Goal: Complete application form: Complete application form

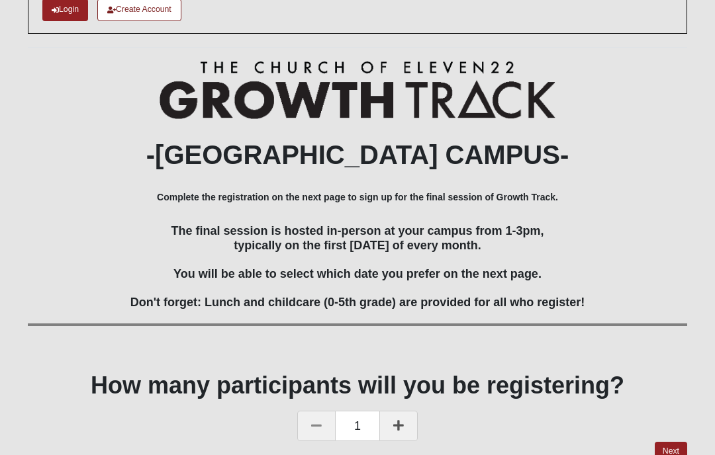
scroll to position [129, 0]
click at [668, 453] on link "Next" at bounding box center [671, 451] width 32 height 19
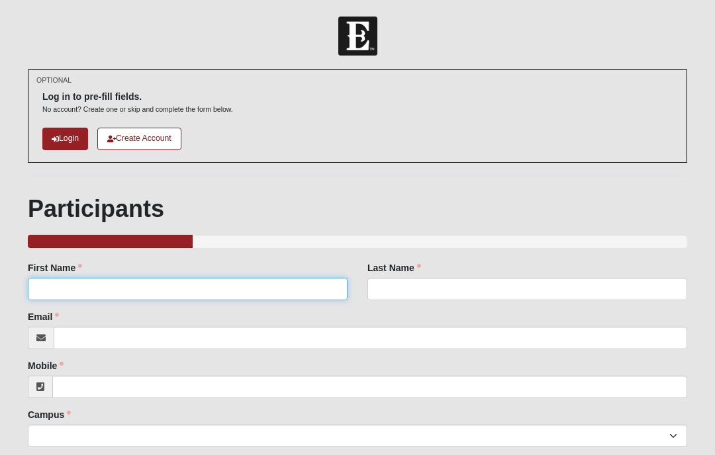
click at [81, 279] on input "First Name" at bounding box center [188, 289] width 320 height 23
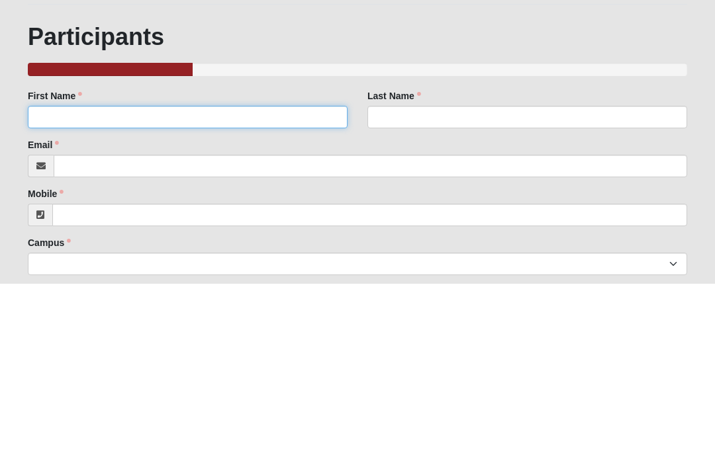
type input "[PERSON_NAME]"
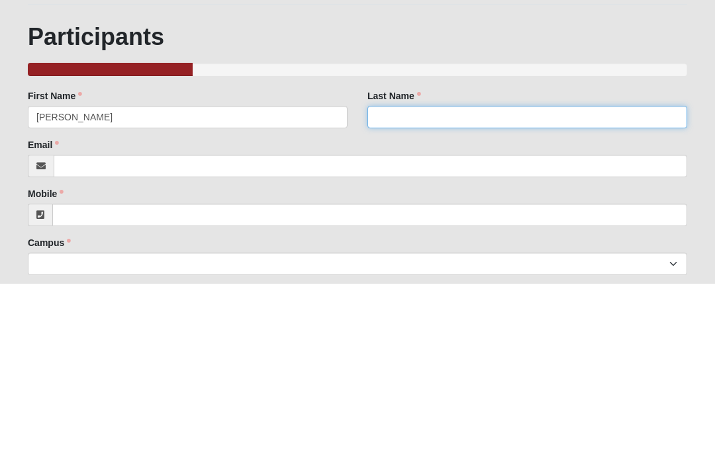
type input "[PERSON_NAME]"
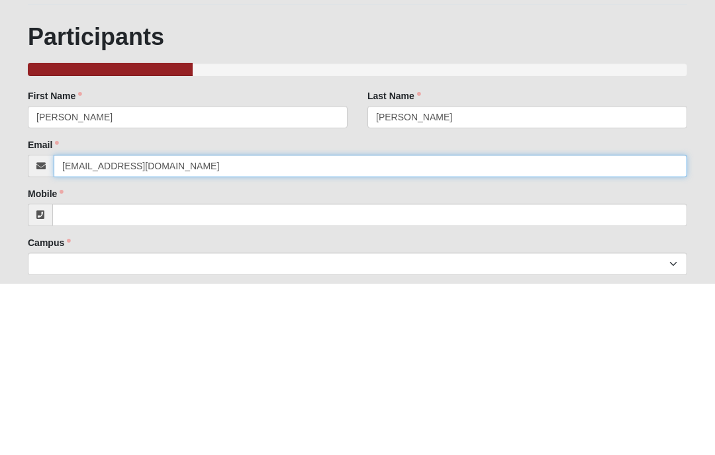
type input "[EMAIL_ADDRESS][DOMAIN_NAME]"
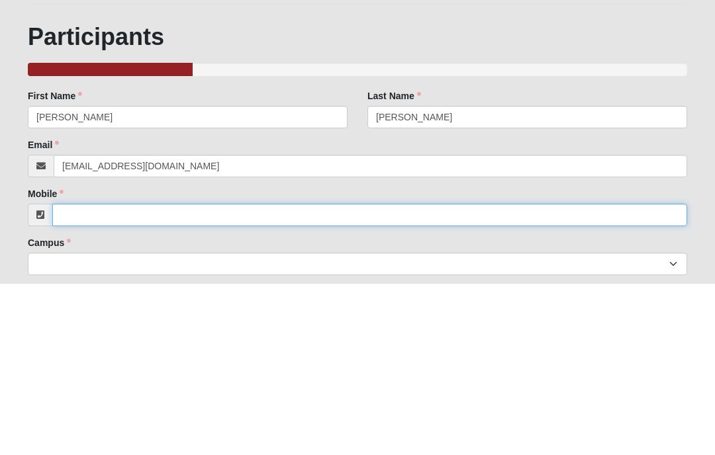
click at [380, 376] on input "Mobile" at bounding box center [369, 387] width 635 height 23
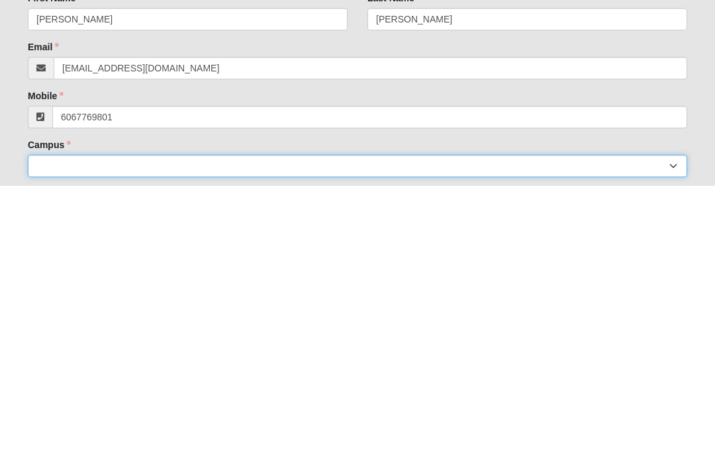
click at [383, 425] on select "Arlington Baymeadows Eleven22 Online [PERSON_NAME][GEOGRAPHIC_DATA] Jesup [GEOG…" at bounding box center [357, 436] width 659 height 23
type input "[PHONE_NUMBER]"
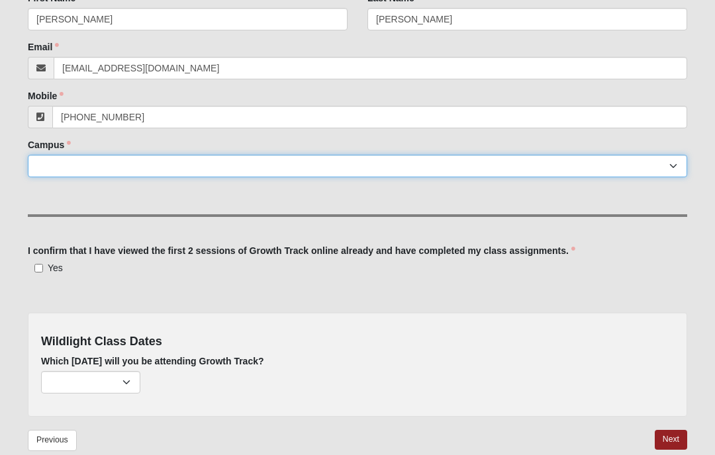
select select "17"
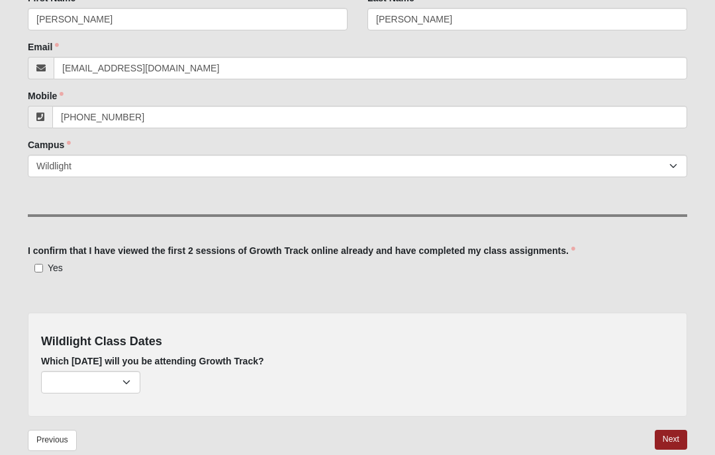
click at [40, 271] on input "Yes" at bounding box center [38, 268] width 9 height 9
checkbox input "true"
click at [94, 377] on select "[DATE] (none remaining) [DATE] (none remaining) [DATE] (none remaining) [DATE] …" at bounding box center [90, 382] width 99 height 23
select select "736"
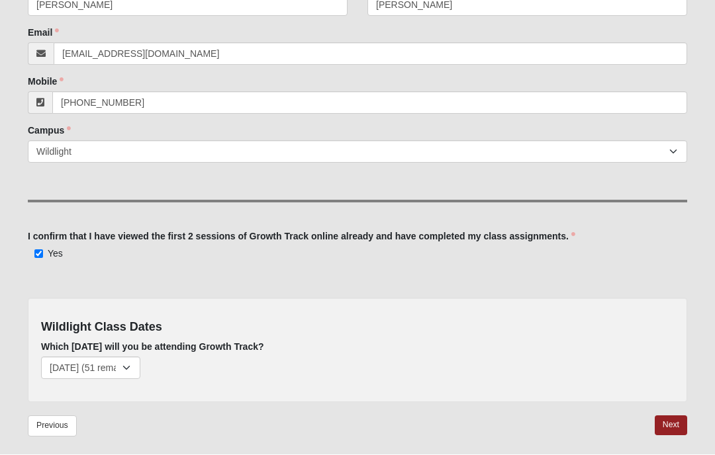
click at [670, 422] on link "Next" at bounding box center [671, 425] width 32 height 19
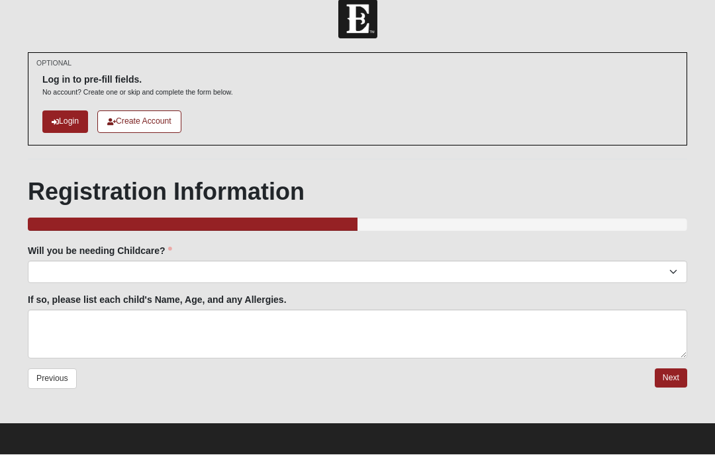
scroll to position [18, 0]
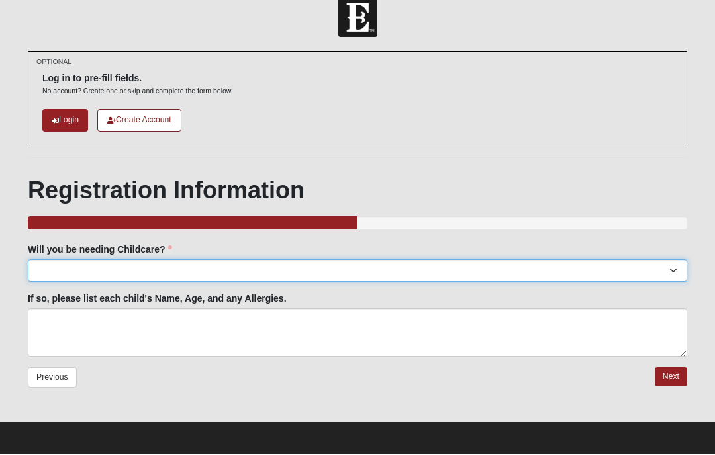
click at [82, 273] on select "Yes No" at bounding box center [357, 271] width 659 height 23
select select "No"
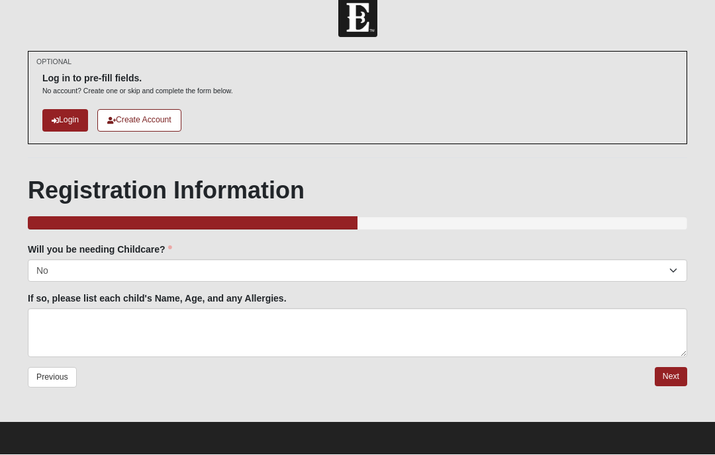
click at [673, 375] on link "Next" at bounding box center [671, 377] width 32 height 19
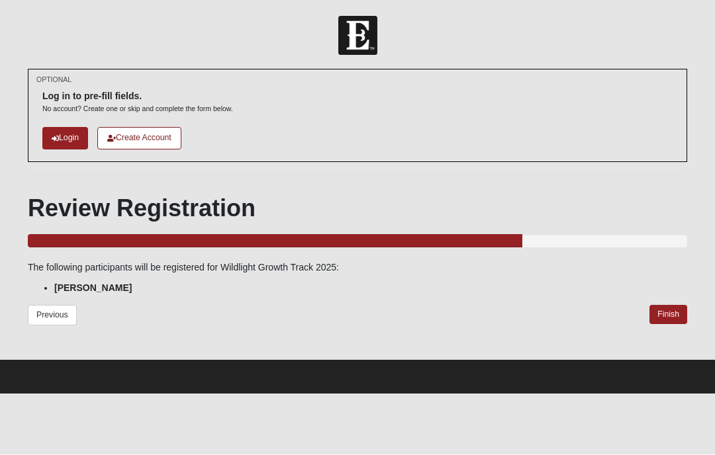
click at [672, 312] on link "Finish" at bounding box center [668, 315] width 38 height 19
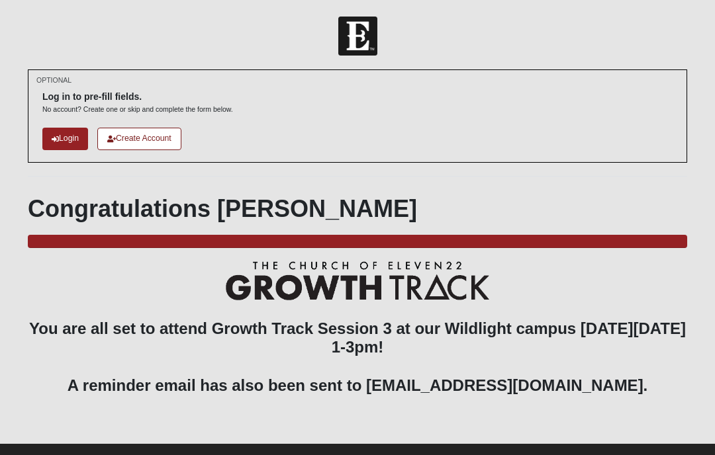
scroll to position [18, 0]
